Goal: Task Accomplishment & Management: Use online tool/utility

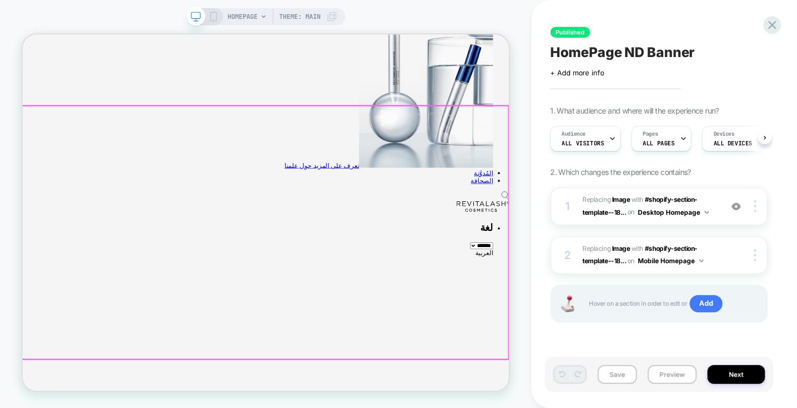
scroll to position [377, 0]
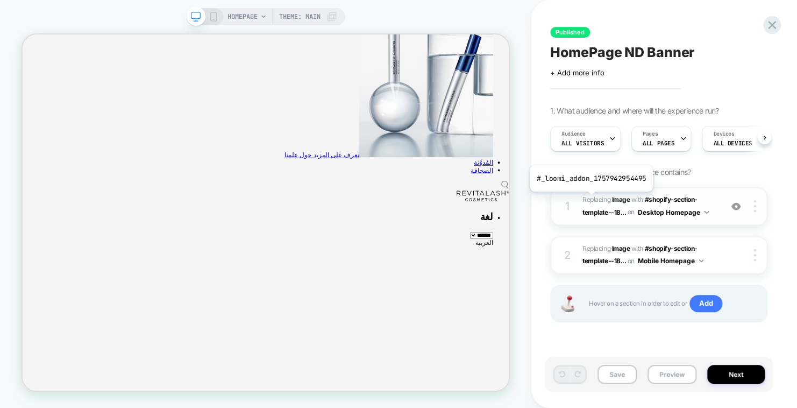
click at [590, 200] on span "Replacing Image" at bounding box center [606, 199] width 47 height 8
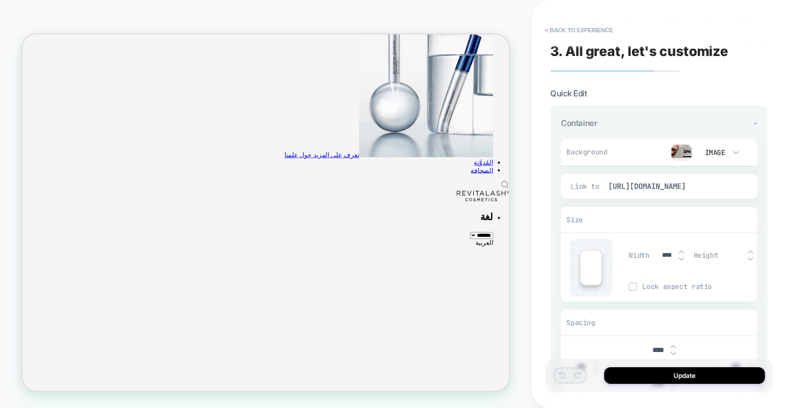
scroll to position [360, 0]
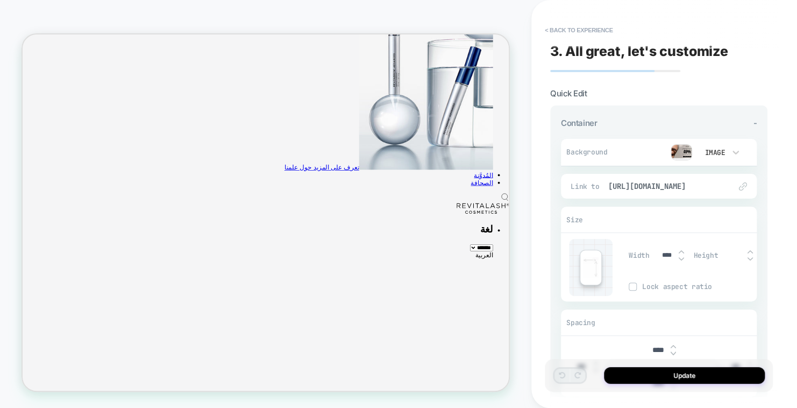
click at [717, 151] on div "Image" at bounding box center [714, 152] width 23 height 9
click at [686, 156] on div at bounding box center [398, 204] width 797 height 408
click at [680, 153] on img at bounding box center [682, 152] width 22 height 16
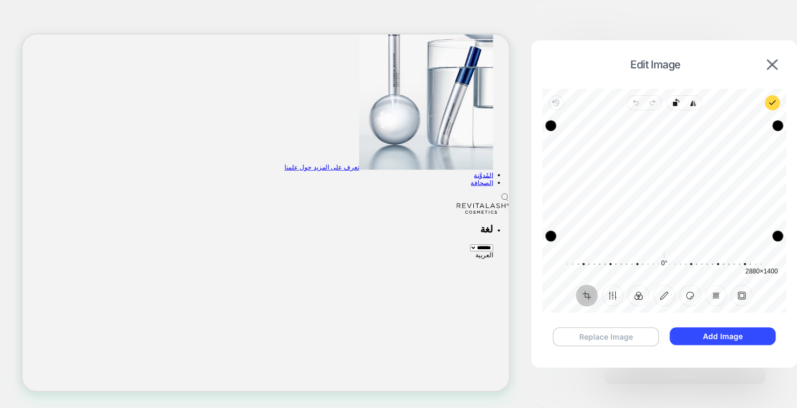
click at [619, 336] on button "Replace Image" at bounding box center [606, 336] width 107 height 19
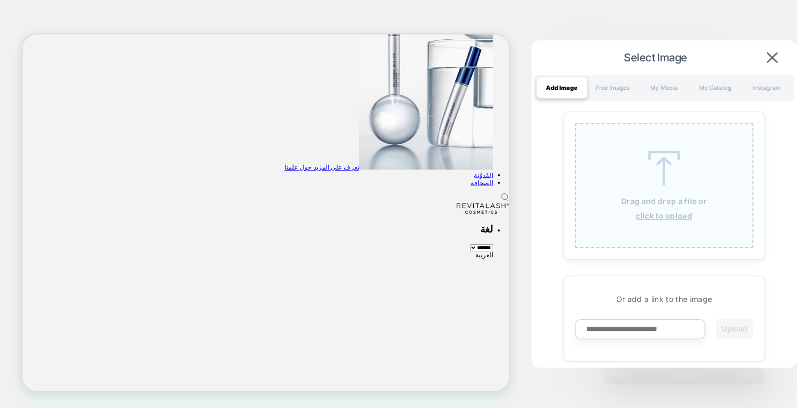
click at [621, 193] on div "Drag and drop a file or click to upload" at bounding box center [664, 185] width 179 height 125
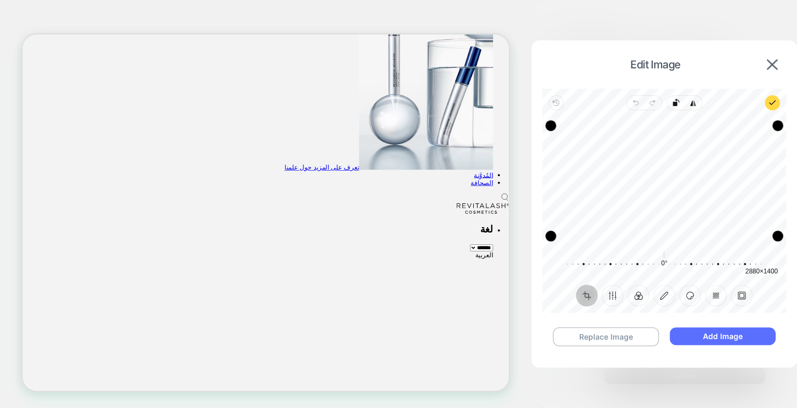
click at [713, 341] on button "Add Image" at bounding box center [722, 336] width 105 height 18
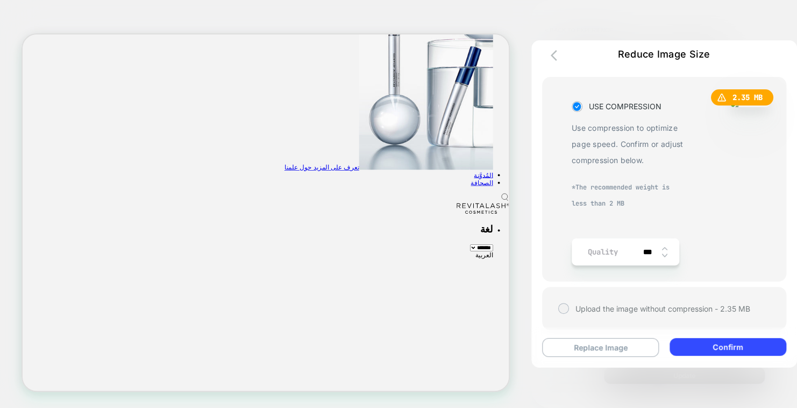
scroll to position [55, 0]
click at [724, 346] on button "Confirm" at bounding box center [728, 347] width 116 height 18
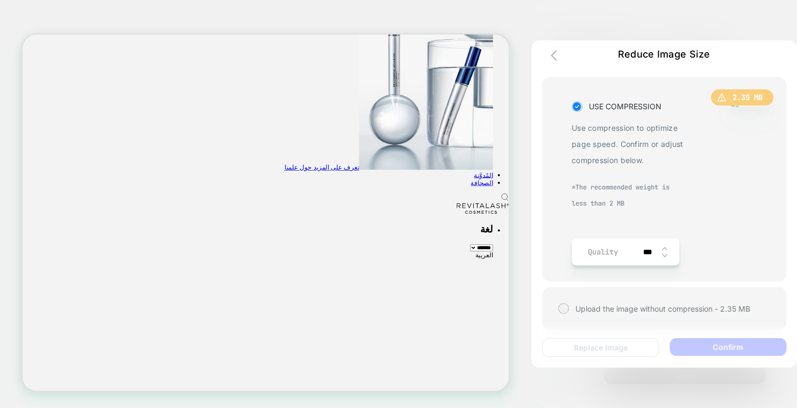
scroll to position [0, 0]
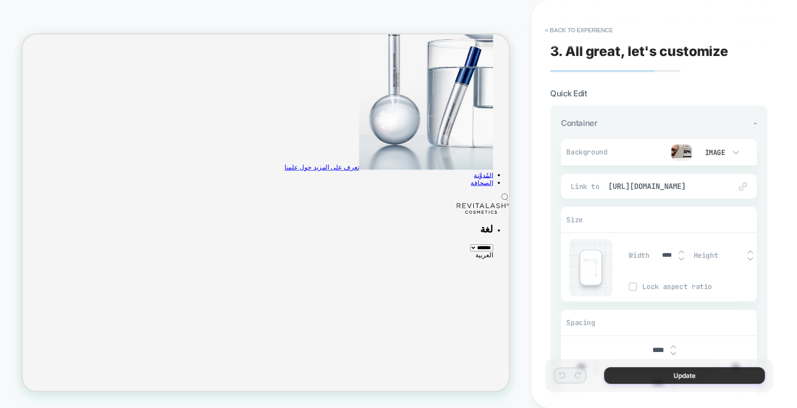
click at [658, 373] on button "Update" at bounding box center [684, 375] width 161 height 17
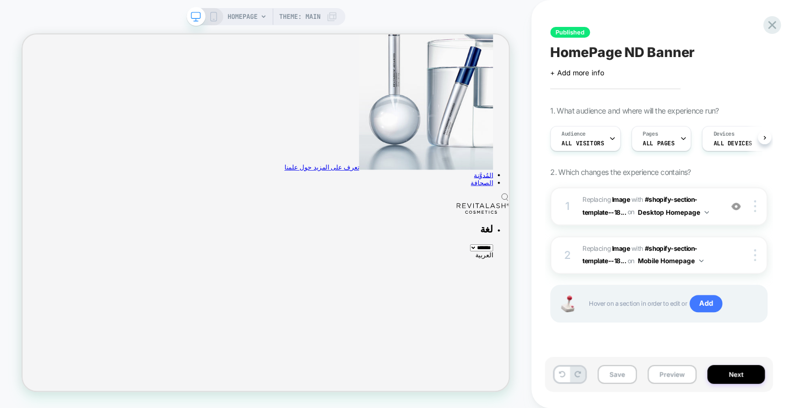
click at [213, 18] on icon at bounding box center [214, 17] width 10 height 10
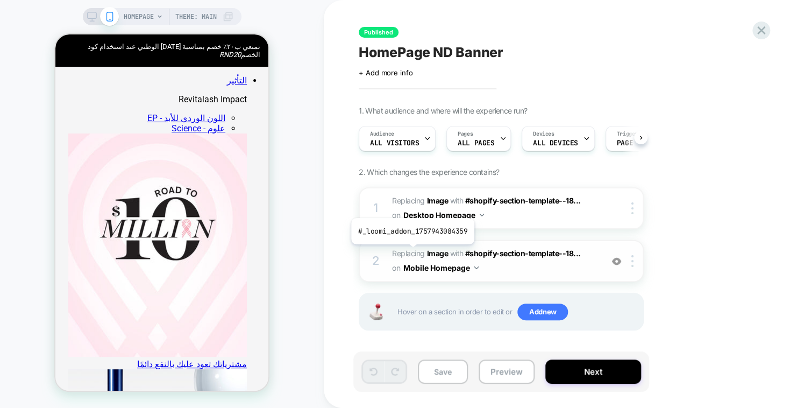
click at [409, 252] on span "Replacing Image" at bounding box center [420, 253] width 56 height 9
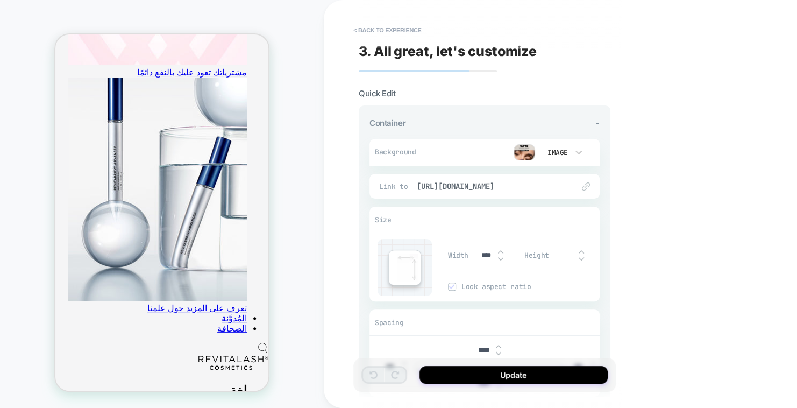
scroll to position [369, 0]
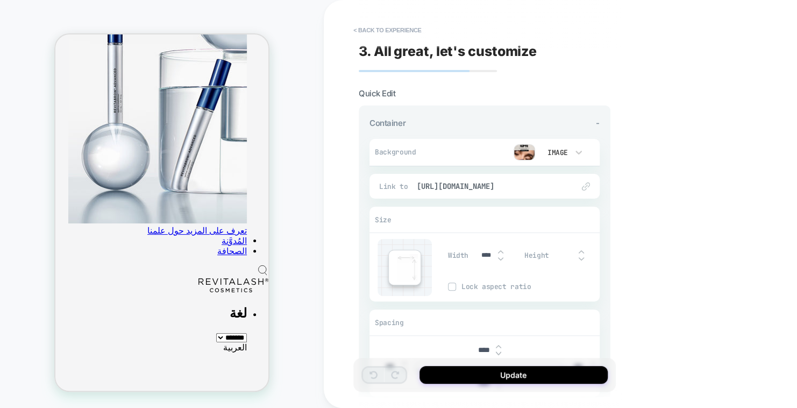
click at [528, 151] on img at bounding box center [525, 152] width 22 height 16
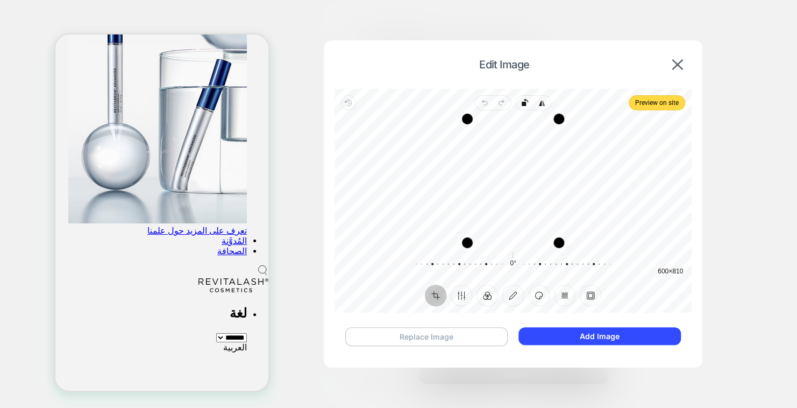
click at [458, 333] on button "Replace Image" at bounding box center [426, 336] width 163 height 19
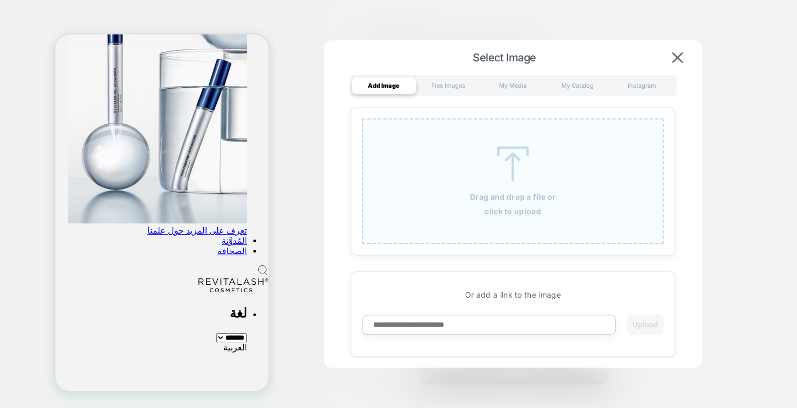
click at [483, 181] on div "Drag and drop a file or click to upload" at bounding box center [513, 180] width 302 height 125
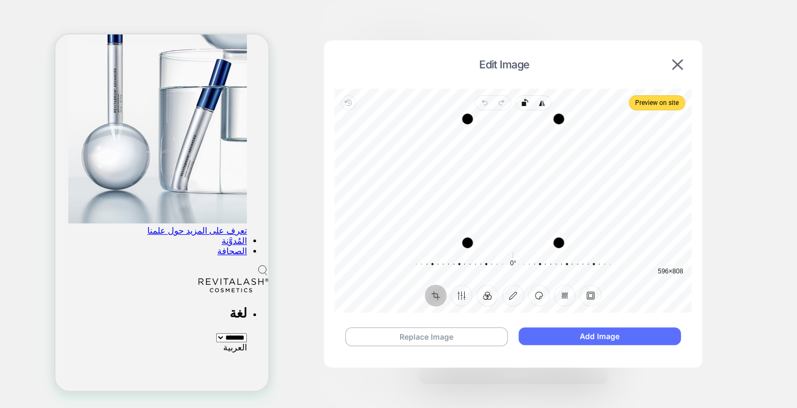
click at [582, 332] on button "Add Image" at bounding box center [600, 336] width 162 height 18
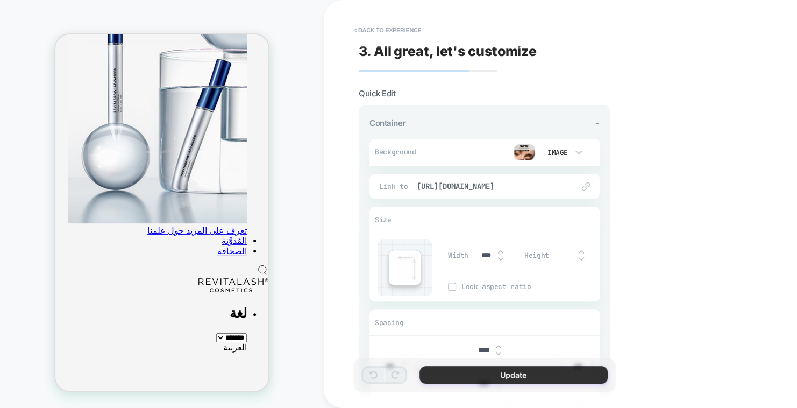
click at [511, 376] on button "Update" at bounding box center [514, 375] width 188 height 18
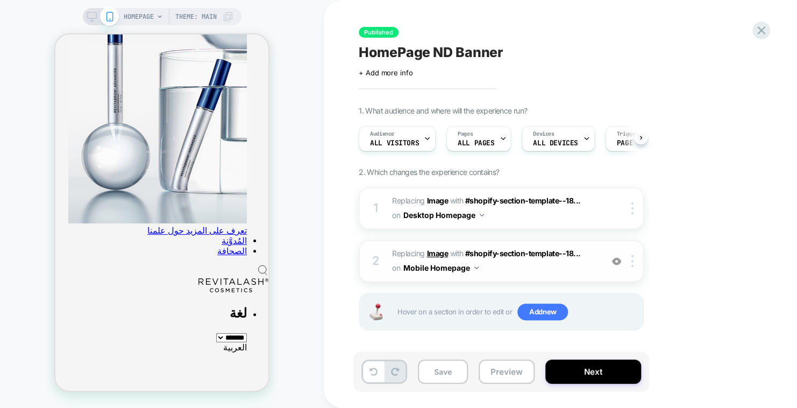
scroll to position [0, 0]
click at [407, 199] on span "Replacing Image" at bounding box center [420, 200] width 56 height 9
click at [408, 199] on span "Replacing Image" at bounding box center [420, 200] width 56 height 9
click at [438, 376] on button "Save" at bounding box center [443, 371] width 50 height 24
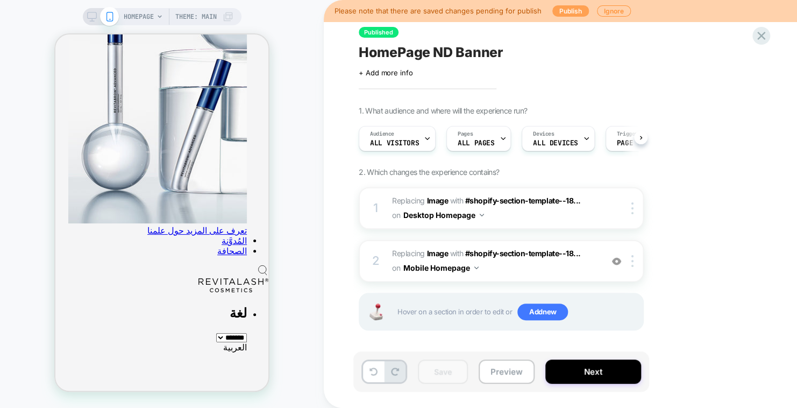
click at [577, 12] on button "Publish" at bounding box center [571, 10] width 37 height 11
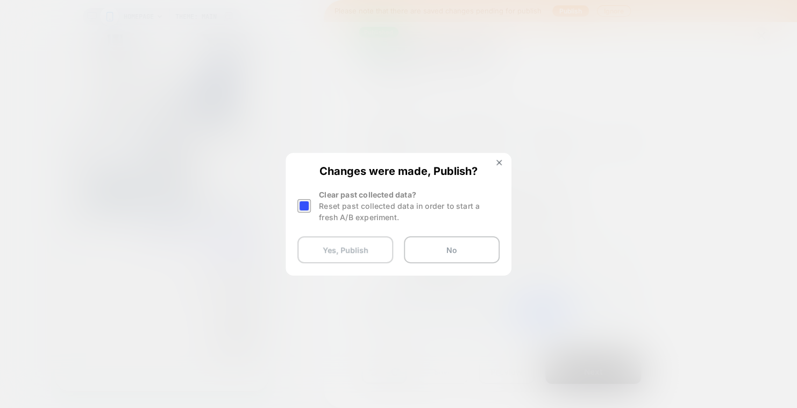
drag, startPoint x: 366, startPoint y: 246, endPoint x: 353, endPoint y: 242, distance: 13.6
click at [357, 239] on button "Yes, Publish" at bounding box center [346, 249] width 96 height 27
click at [349, 251] on button "Yes, Publish" at bounding box center [346, 249] width 96 height 27
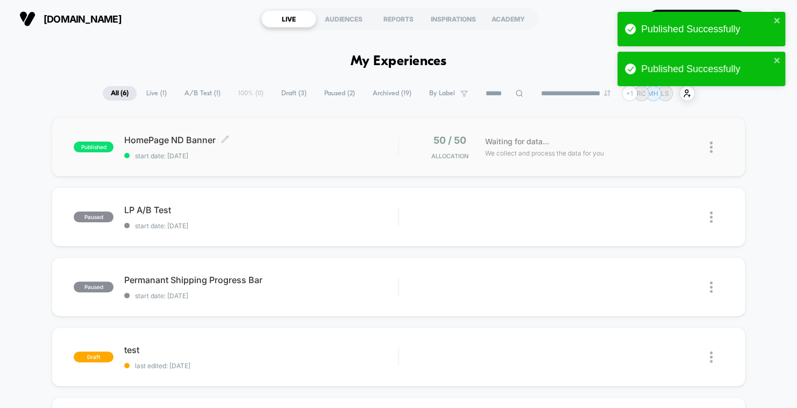
click at [188, 139] on span "HomePage ND Banner Click to edit experience details" at bounding box center [261, 140] width 274 height 11
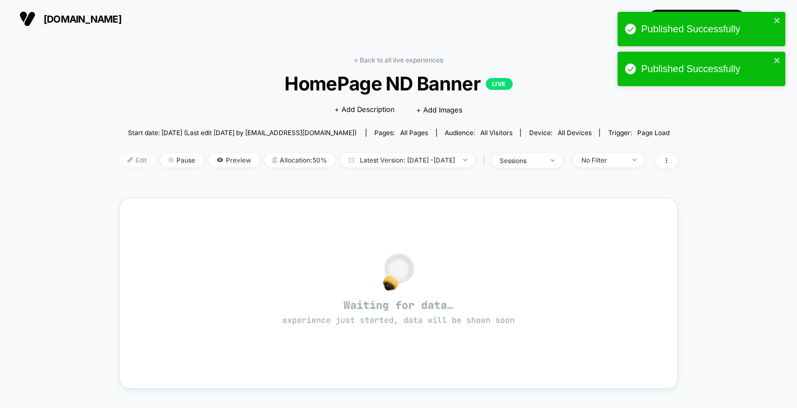
click at [129, 160] on span "Edit" at bounding box center [137, 160] width 36 height 15
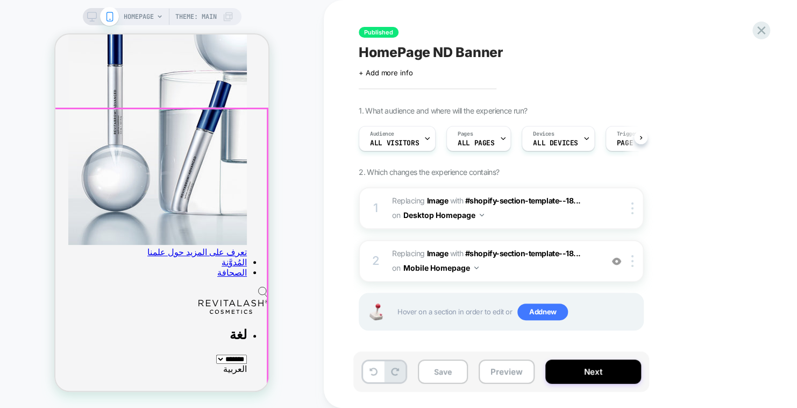
scroll to position [430, 0]
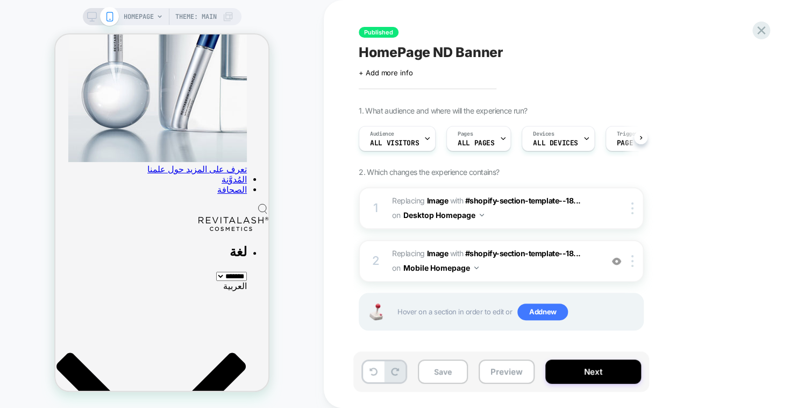
click at [91, 17] on icon at bounding box center [92, 17] width 10 height 10
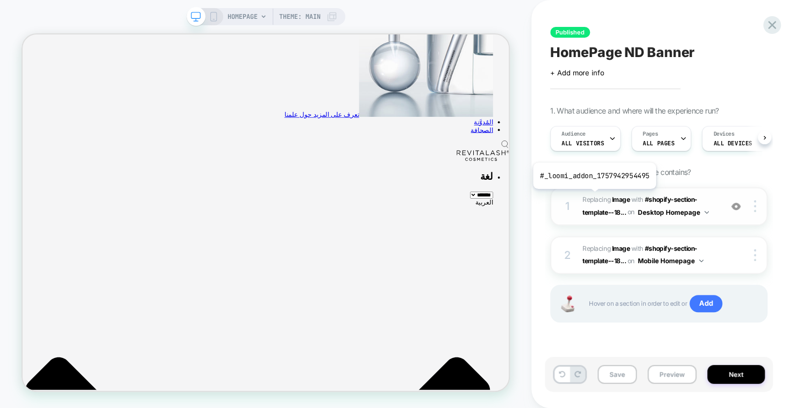
click at [593, 197] on span "Replacing Image" at bounding box center [606, 199] width 47 height 8
click at [565, 203] on div "1" at bounding box center [567, 205] width 11 height 19
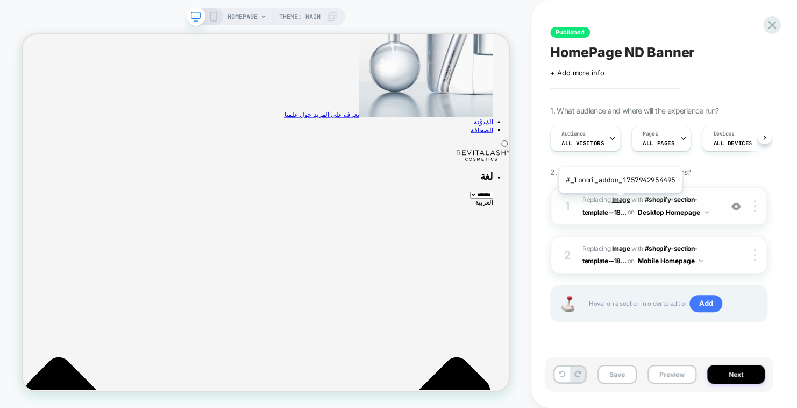
click at [619, 201] on b "Image" at bounding box center [621, 199] width 18 height 8
click at [638, 201] on span "WITH" at bounding box center [638, 199] width 12 height 8
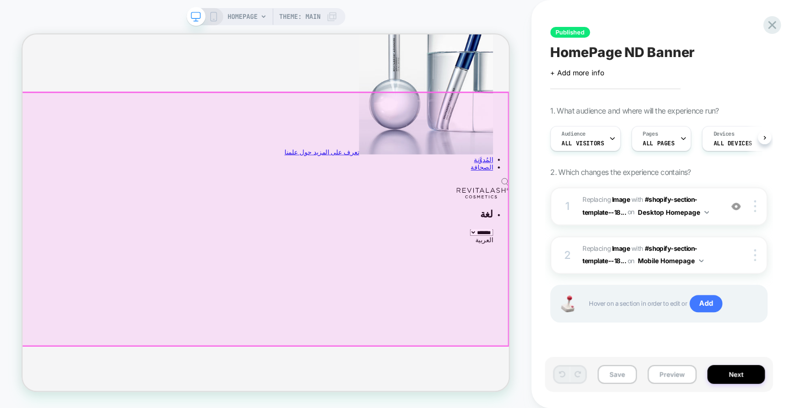
scroll to position [377, 0]
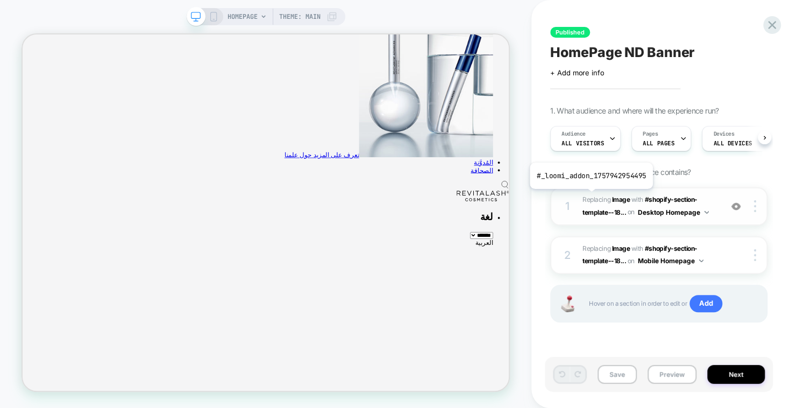
click at [590, 197] on span "Replacing Image" at bounding box center [606, 199] width 47 height 8
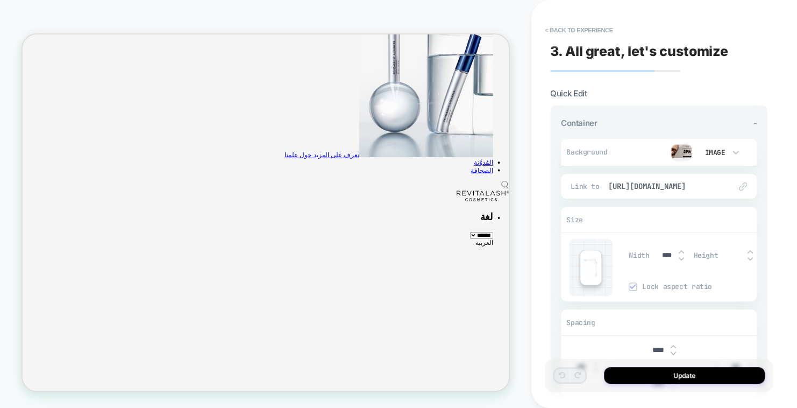
scroll to position [360, 0]
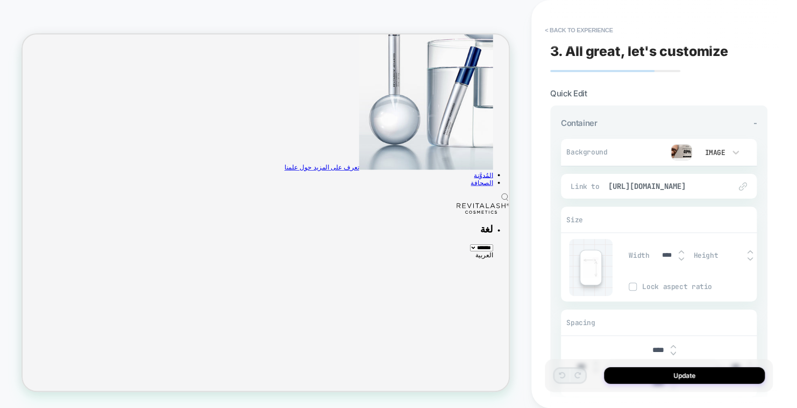
click at [682, 151] on img at bounding box center [682, 152] width 22 height 16
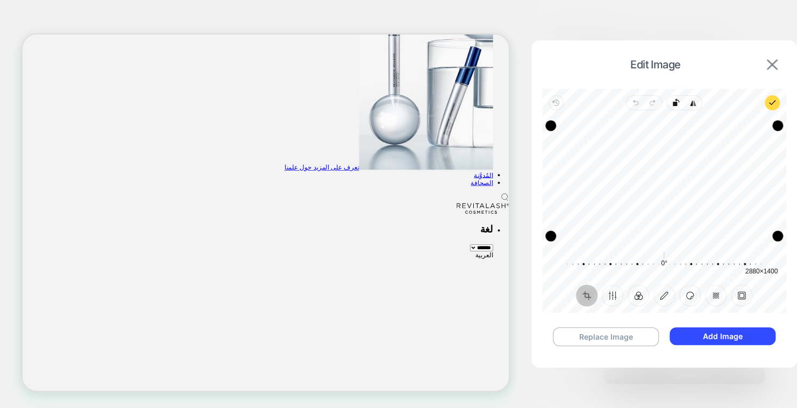
click at [773, 64] on img at bounding box center [772, 64] width 11 height 11
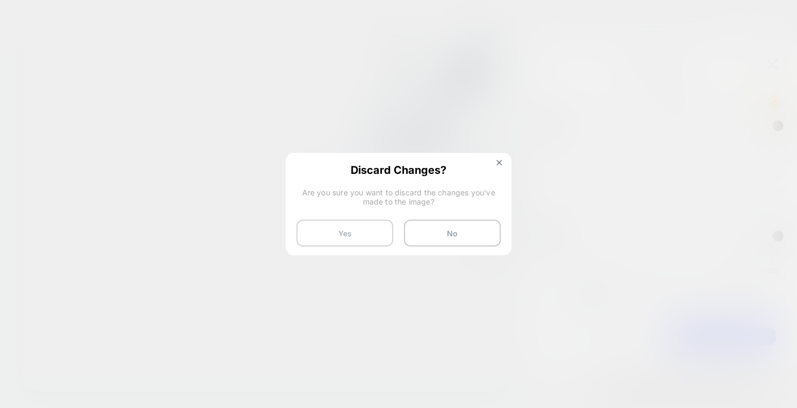
click at [371, 229] on button "Yes" at bounding box center [344, 233] width 97 height 27
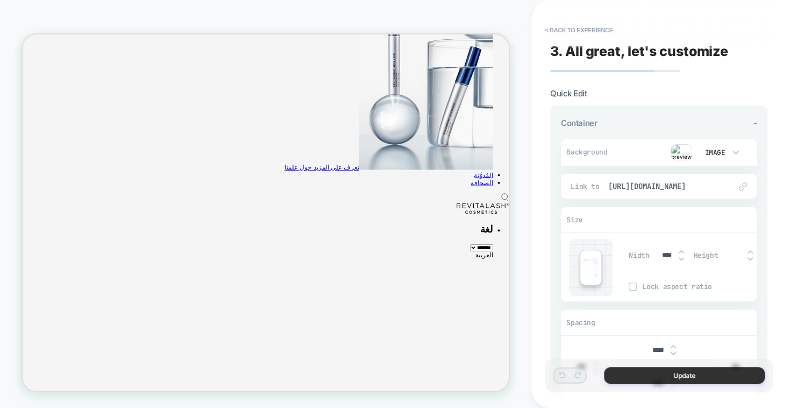
click at [676, 372] on button "Update" at bounding box center [684, 375] width 161 height 17
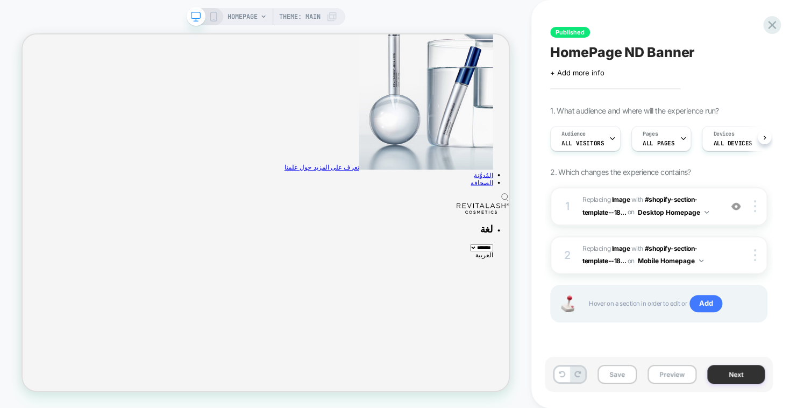
scroll to position [0, 0]
click at [734, 373] on button "Next" at bounding box center [737, 374] width 58 height 19
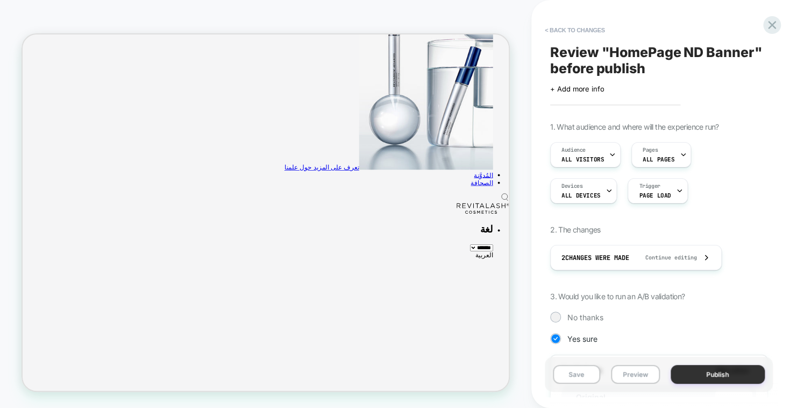
scroll to position [0, 1]
click at [732, 376] on button "Publish" at bounding box center [718, 374] width 94 height 19
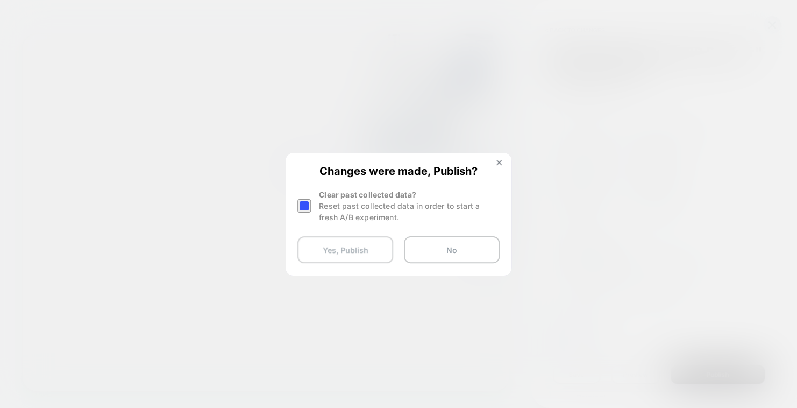
click at [361, 250] on button "Yes, Publish" at bounding box center [346, 249] width 96 height 27
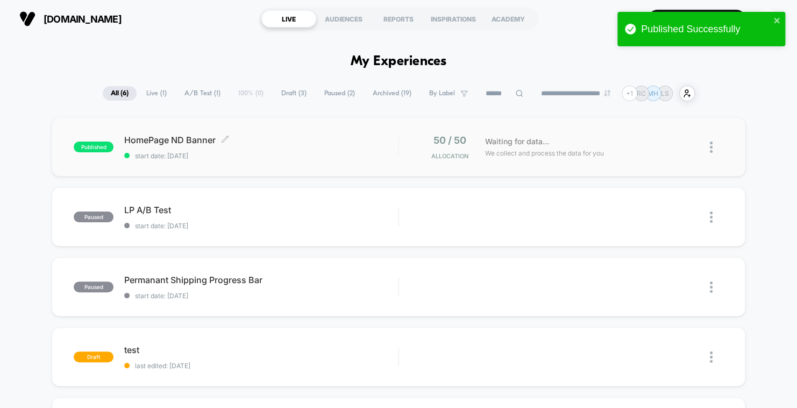
click at [200, 137] on span "HomePage ND Banner Click to edit experience details" at bounding box center [261, 140] width 274 height 11
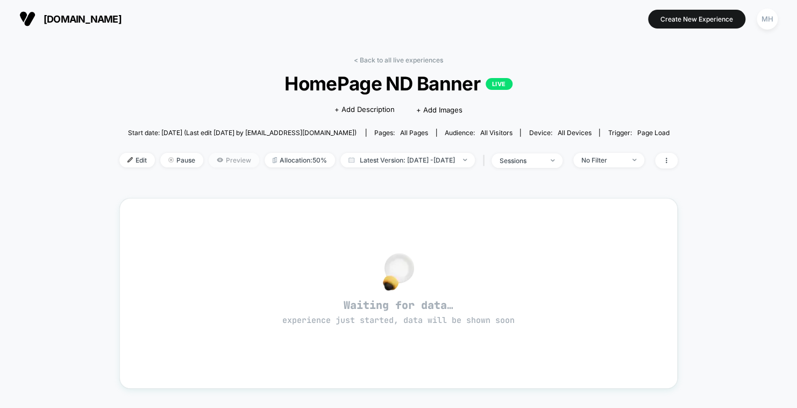
click at [214, 167] on span "Preview" at bounding box center [234, 160] width 51 height 15
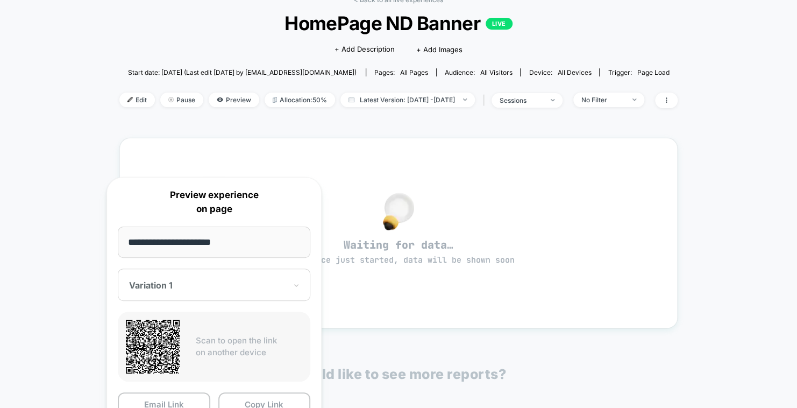
scroll to position [203, 0]
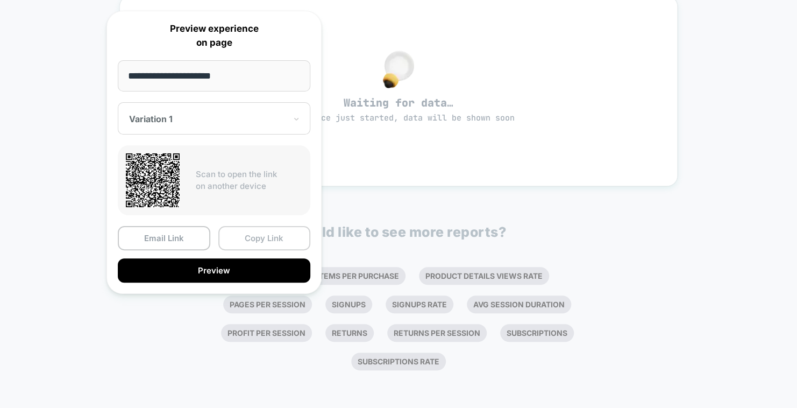
click at [262, 239] on button "Copy Link" at bounding box center [264, 238] width 93 height 24
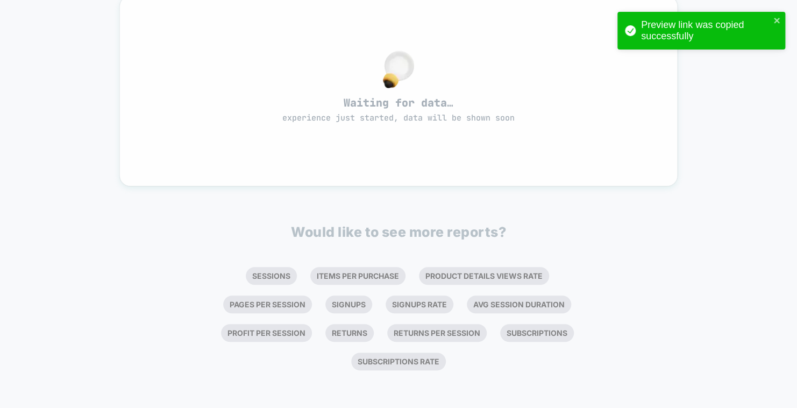
scroll to position [0, 0]
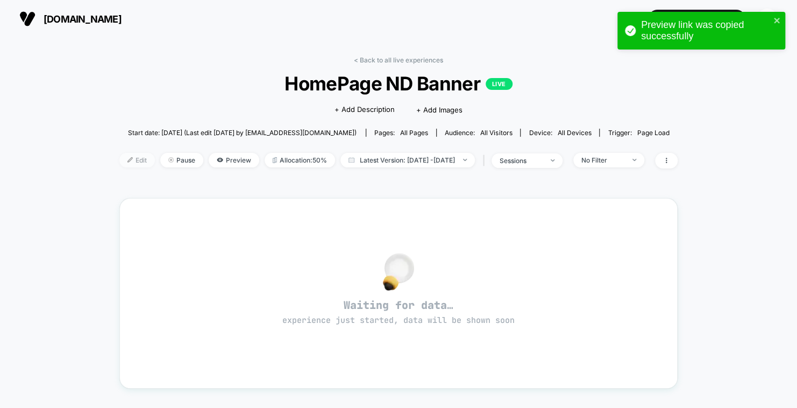
click at [119, 157] on span "Edit" at bounding box center [137, 160] width 36 height 15
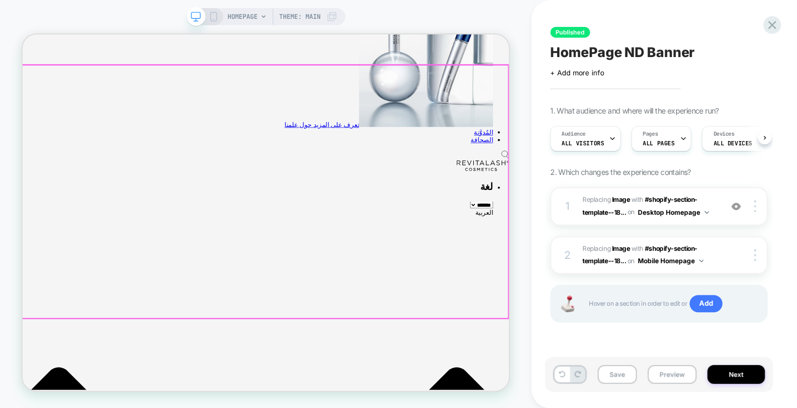
scroll to position [430, 0]
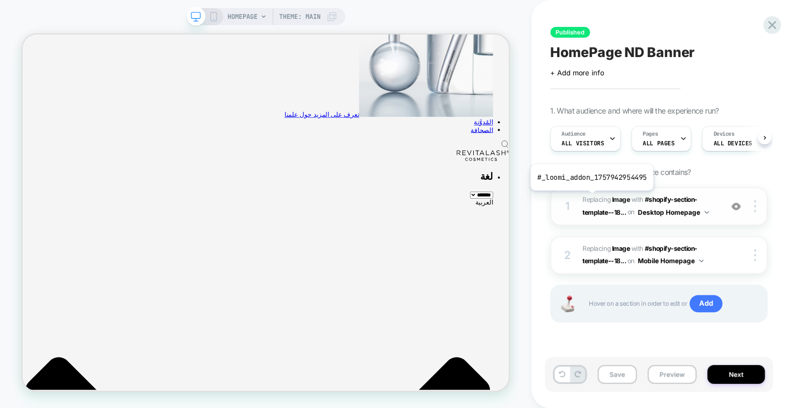
click at [591, 199] on span "Replacing Image" at bounding box center [606, 199] width 47 height 8
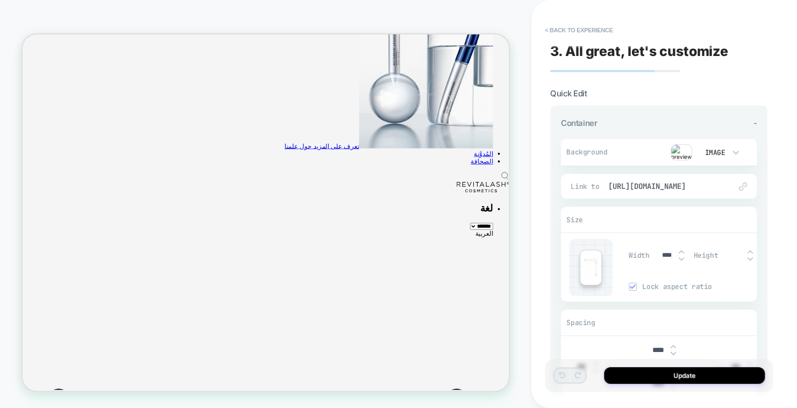
scroll to position [360, 0]
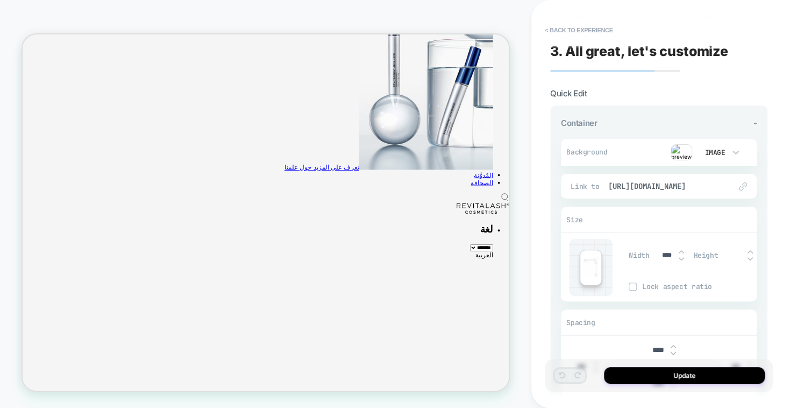
click at [681, 151] on img at bounding box center [682, 152] width 22 height 16
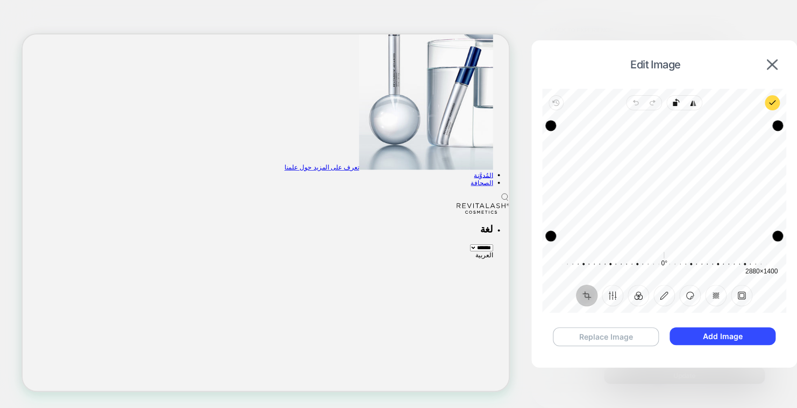
click at [622, 336] on button "Replace Image" at bounding box center [606, 336] width 107 height 19
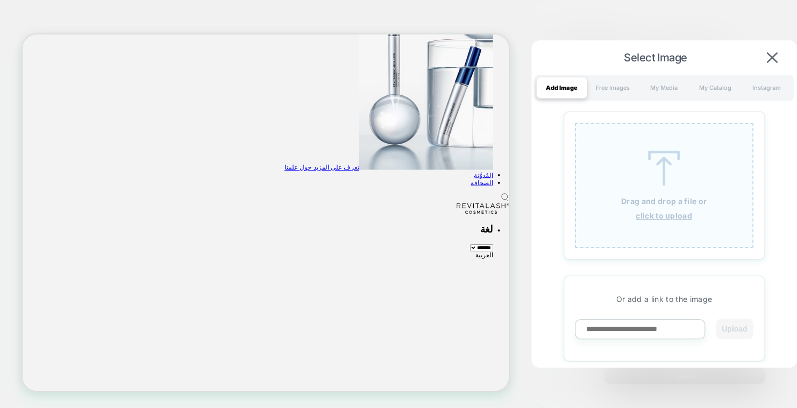
click at [624, 191] on div "Drag and drop a file or click to upload" at bounding box center [664, 185] width 179 height 125
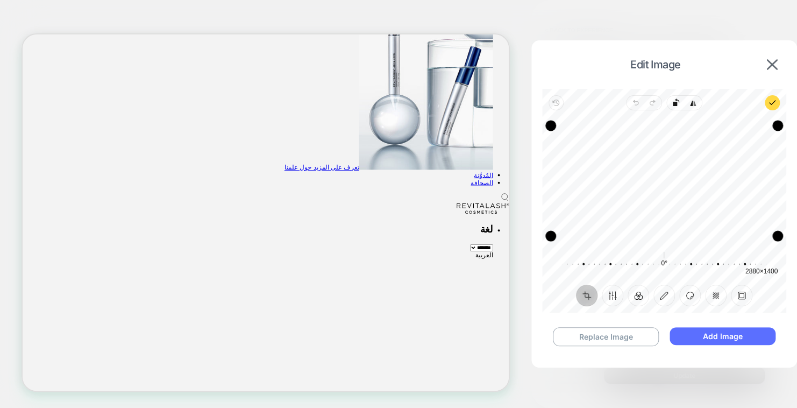
click at [711, 336] on button "Add Image" at bounding box center [722, 336] width 105 height 18
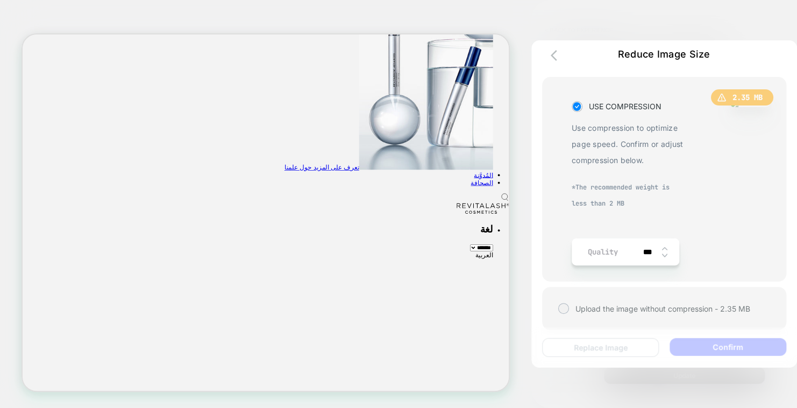
scroll to position [55, 0]
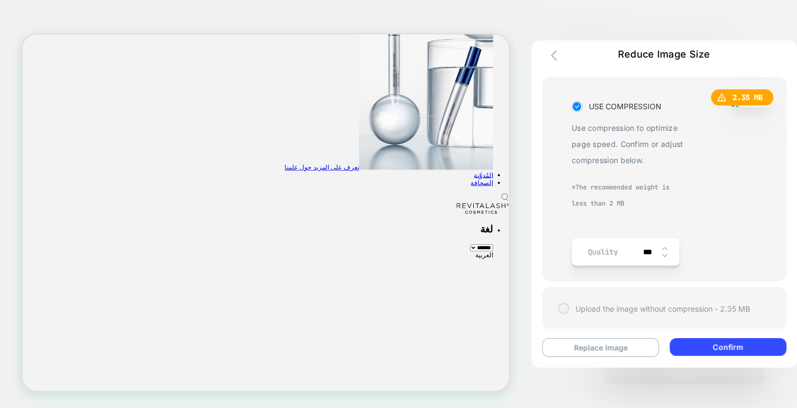
click at [607, 304] on span "Upload the image without compression - 2.35 MB" at bounding box center [663, 308] width 175 height 9
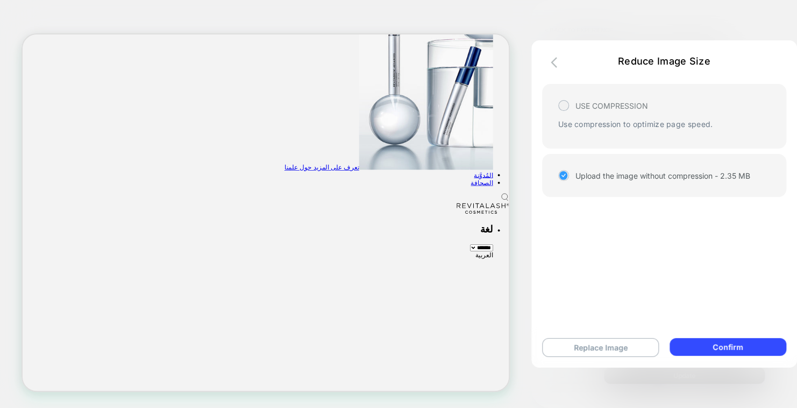
scroll to position [0, 0]
click at [754, 345] on button "Confirm" at bounding box center [728, 347] width 116 height 18
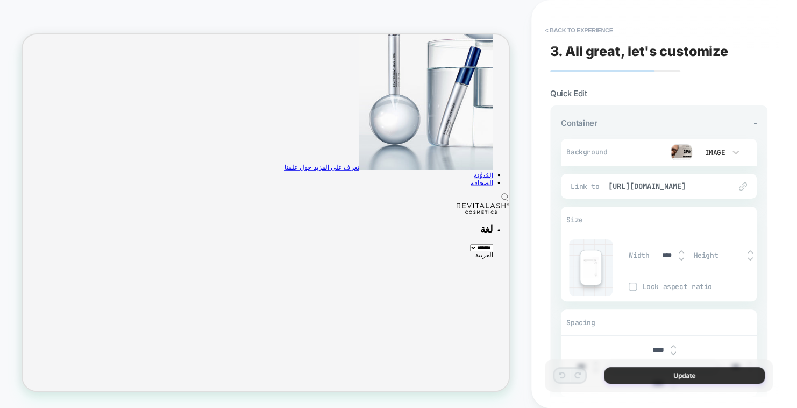
click at [697, 371] on button "Update" at bounding box center [684, 375] width 161 height 17
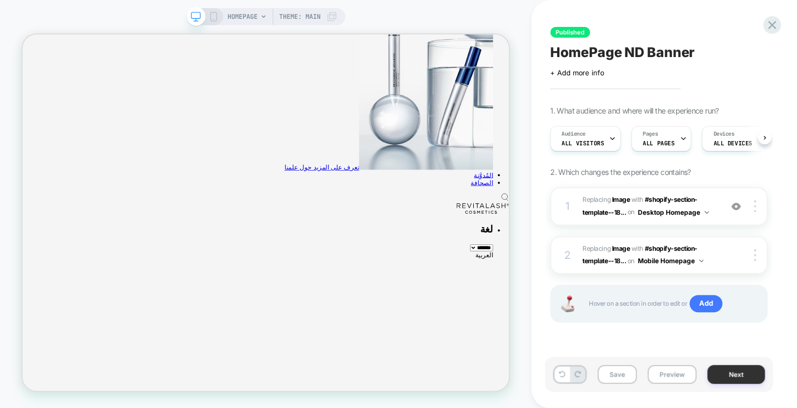
click at [734, 375] on button "Next" at bounding box center [737, 374] width 58 height 19
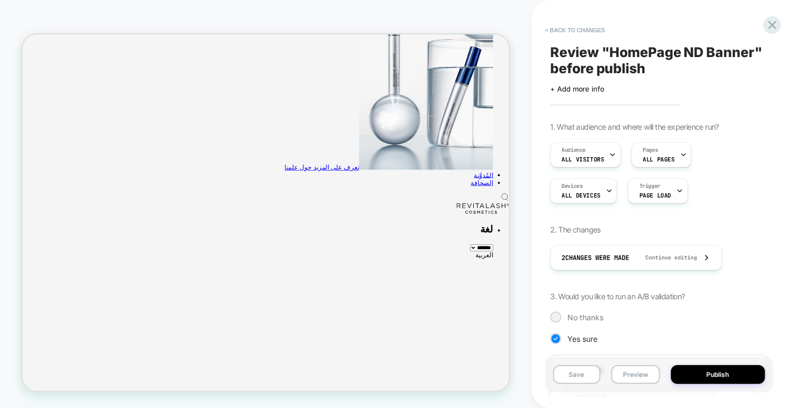
scroll to position [0, 1]
click at [715, 378] on button "Publish" at bounding box center [718, 374] width 94 height 19
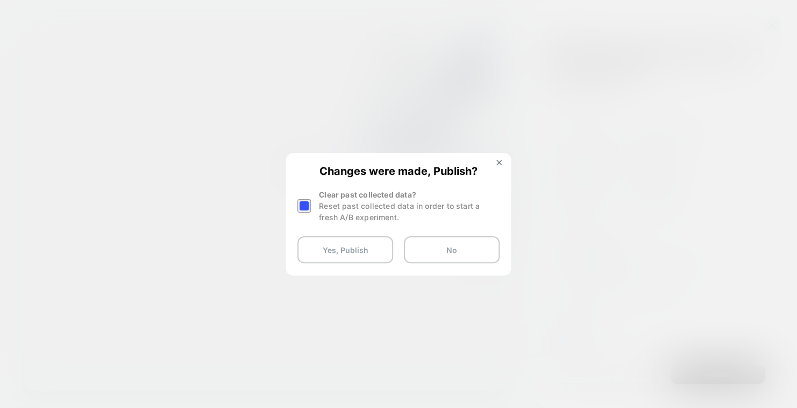
click at [308, 204] on div at bounding box center [304, 205] width 13 height 13
click at [306, 203] on div at bounding box center [304, 205] width 13 height 13
click at [341, 249] on button "Yes, Publish" at bounding box center [346, 249] width 96 height 27
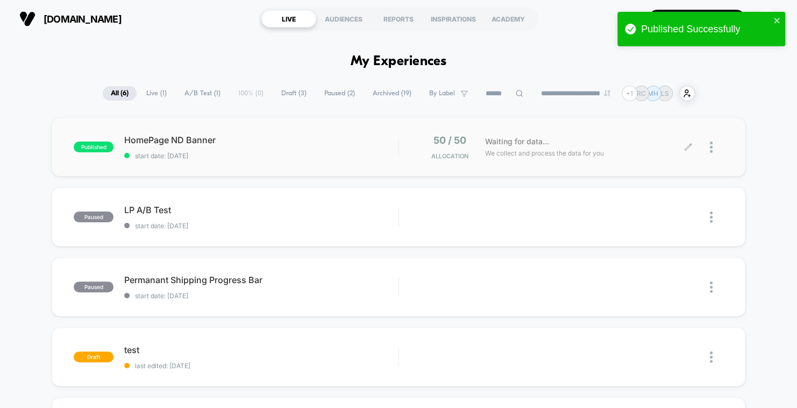
click at [713, 145] on div at bounding box center [716, 147] width 13 height 25
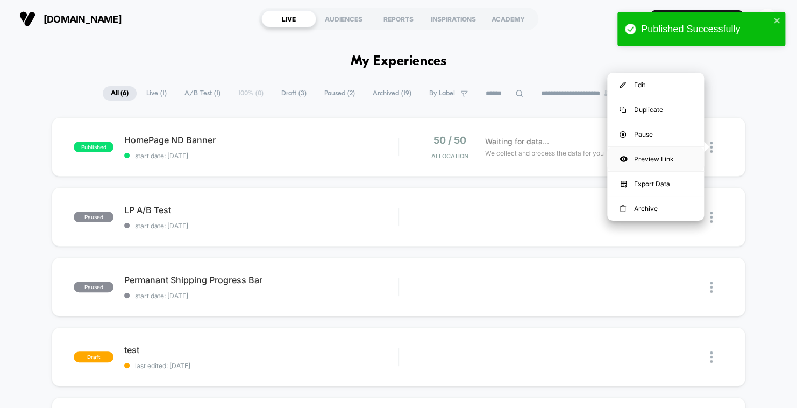
click at [638, 165] on div "Preview Link" at bounding box center [655, 159] width 97 height 24
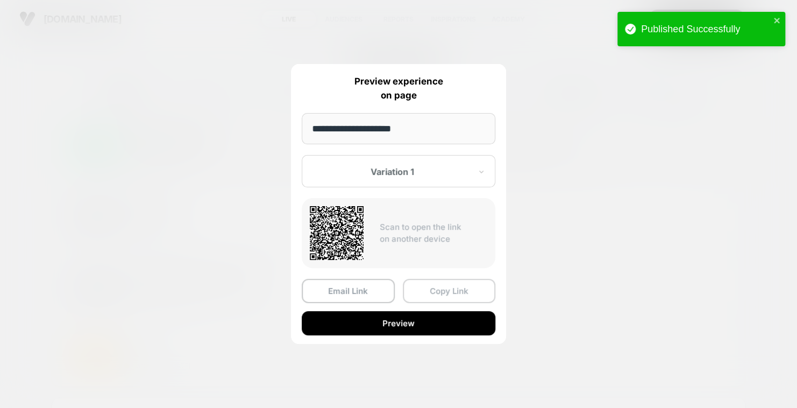
click at [451, 289] on button "Copy Link" at bounding box center [449, 291] width 93 height 24
